Goal: Transaction & Acquisition: Register for event/course

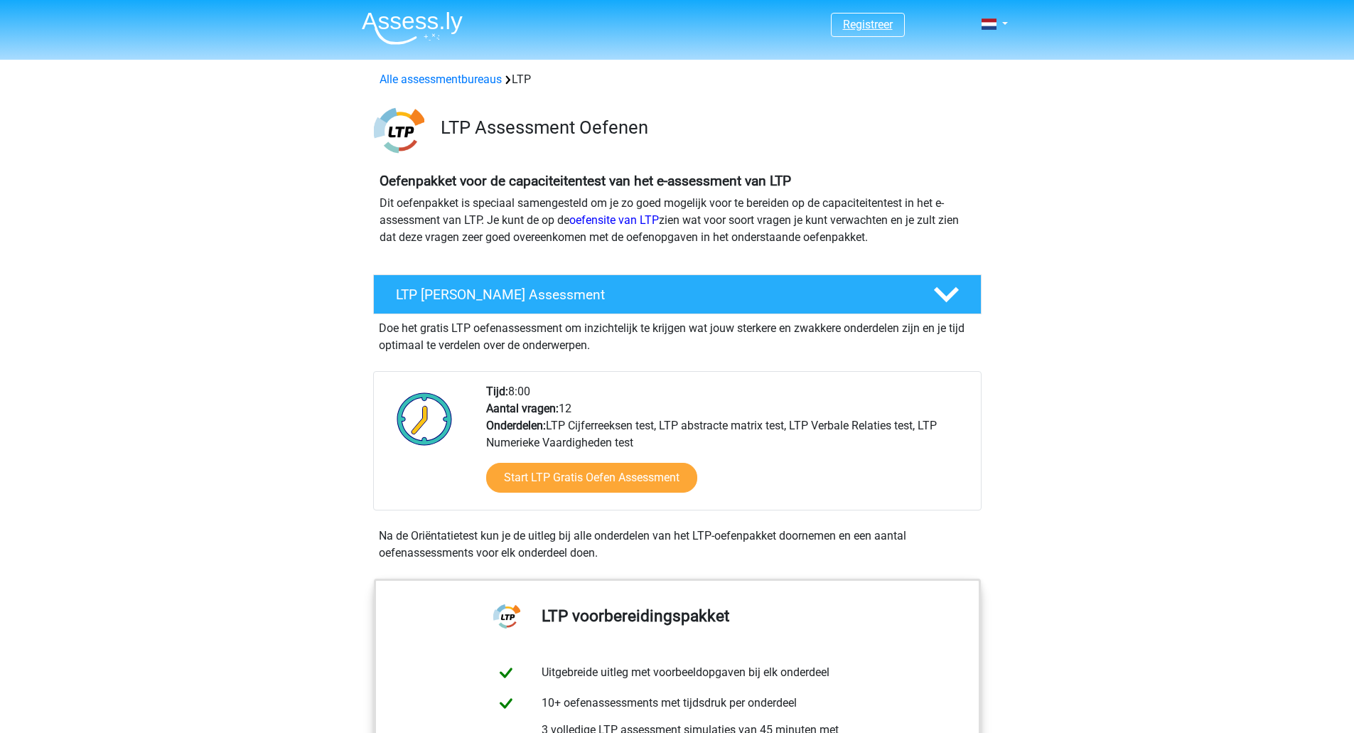
click at [889, 21] on link "Registreer" at bounding box center [868, 25] width 50 height 14
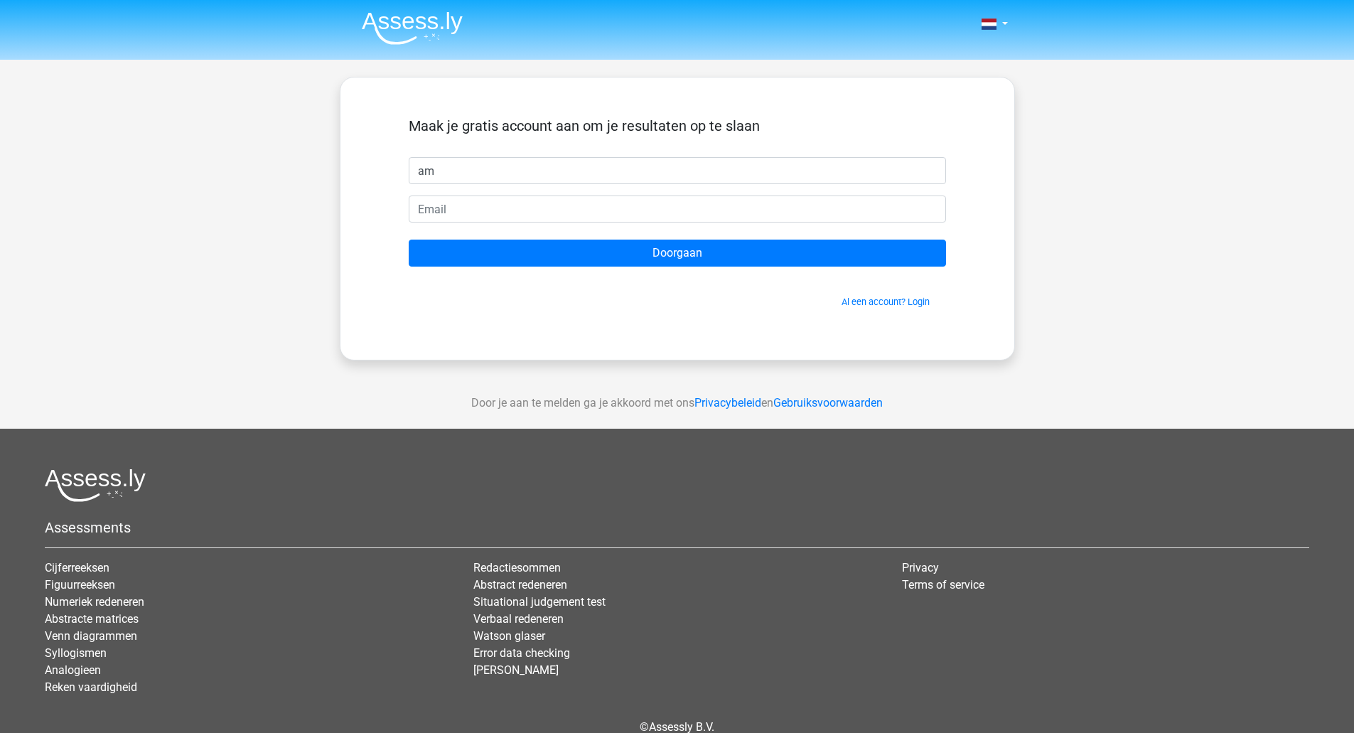
type input "a"
click at [907, 310] on div "Maak je gratis account aan om je resultaten op te slaan Doorgaan Al een account…" at bounding box center [678, 219] width 606 height 214
click at [902, 299] on link "Al een account? Login" at bounding box center [885, 301] width 88 height 11
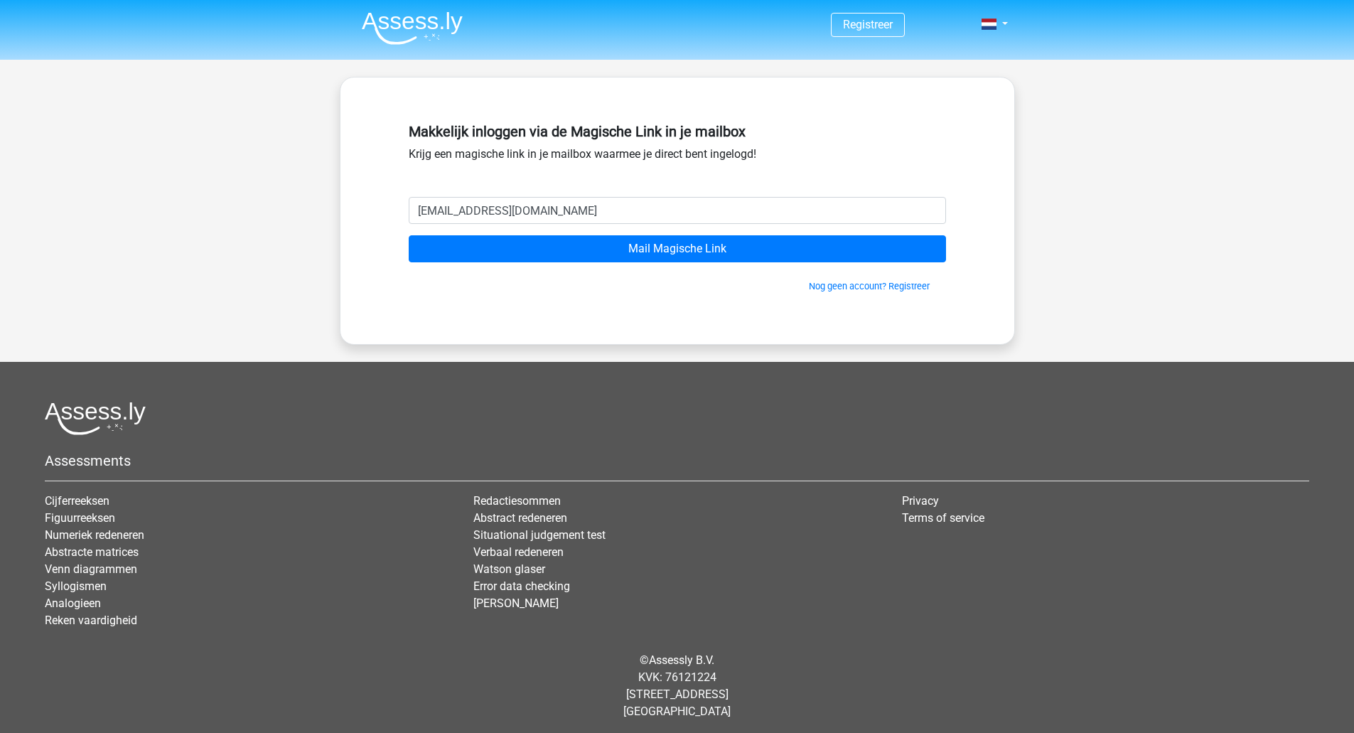
type input "amresh91@live.nl"
click at [792, 263] on div "Nog geen account? Registreer" at bounding box center [677, 277] width 537 height 31
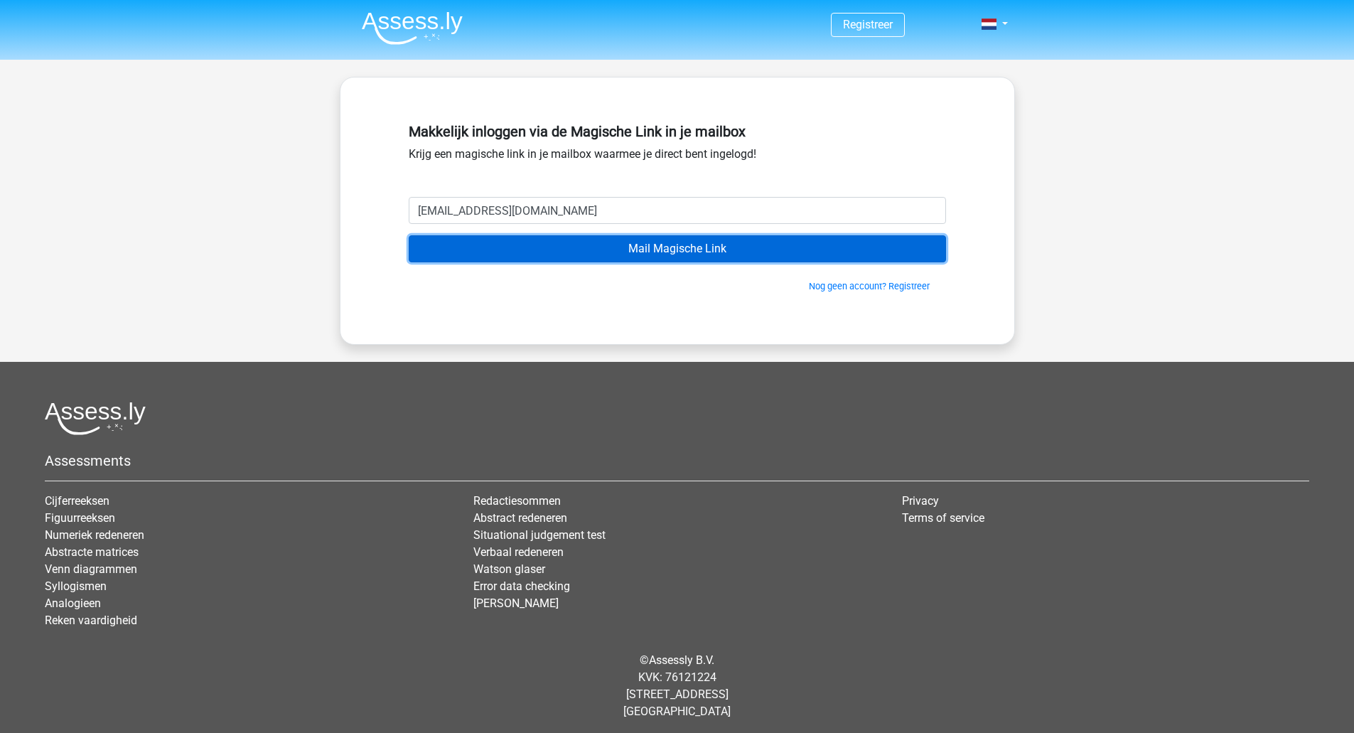
click at [780, 258] on input "Mail Magische Link" at bounding box center [677, 248] width 537 height 27
